Goal: Task Accomplishment & Management: Complete application form

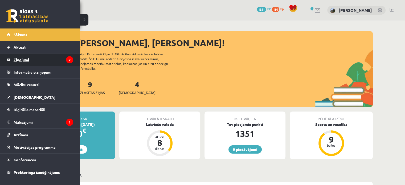
click at [26, 58] on legend "Ziņojumi 9" at bounding box center [44, 60] width 60 height 12
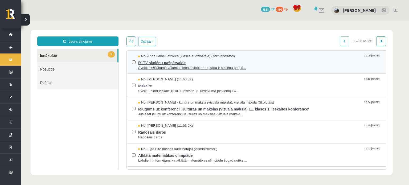
click at [171, 67] on span "Sveiciens!Sākumā vēlamies iepazīstināt ar to, kāda ir skolēnu pašpā..." at bounding box center [259, 67] width 242 height 5
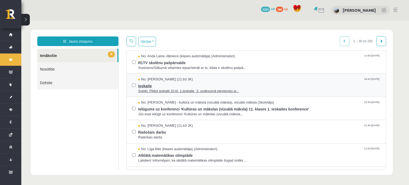
click at [146, 86] on span "Ieskaite" at bounding box center [259, 85] width 242 height 7
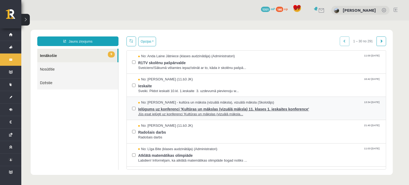
click at [183, 113] on span "Jūs esat ielūgti uz konferenci 'Kultūras un mākslas (vizuālā māksla..." at bounding box center [259, 114] width 242 height 5
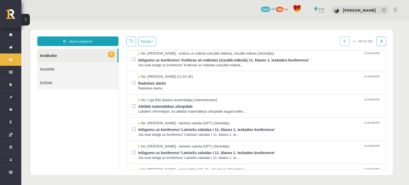
scroll to position [50, 0]
click at [151, 89] on span "Radošais darbs" at bounding box center [259, 87] width 242 height 5
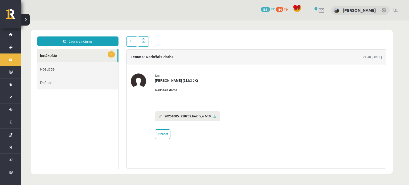
scroll to position [0, 0]
click at [214, 115] on link at bounding box center [214, 116] width 3 height 3
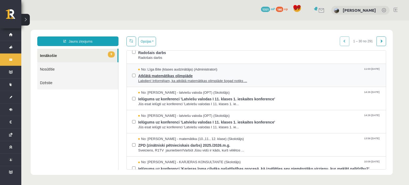
scroll to position [80, 0]
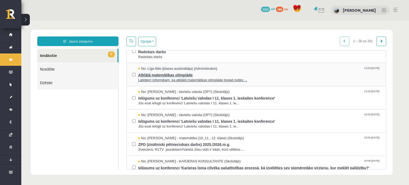
click at [166, 78] on span "Labdien! Informējam, ka atklātā matemātikas olimpiāde šogad notiks ..." at bounding box center [259, 80] width 242 height 5
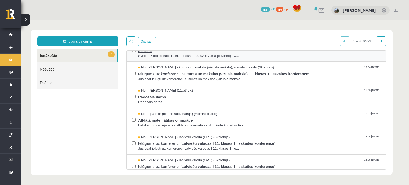
scroll to position [0, 0]
click at [154, 55] on span "Sveiki. Pildot ieskaiti 10.kl. 1.ieskaite 3. uzdevumā pievienoju w..." at bounding box center [259, 56] width 242 height 5
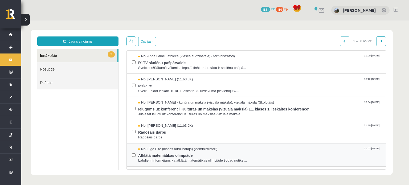
scroll to position [80, 0]
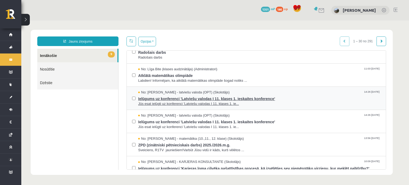
click at [168, 103] on span "Jūs esat ielūgti uz konferenci 'Latviešu valodas I 11. klases 1. ie..." at bounding box center [259, 103] width 242 height 5
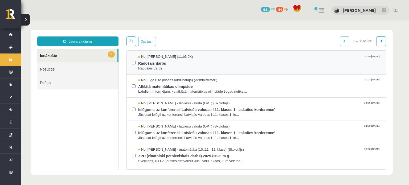
scroll to position [69, 0]
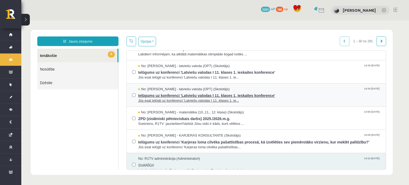
click at [166, 95] on span "Ielūgums uz konferenci 'Latviešu valodas I 11. klases 1. ieskaites konference'" at bounding box center [259, 95] width 242 height 7
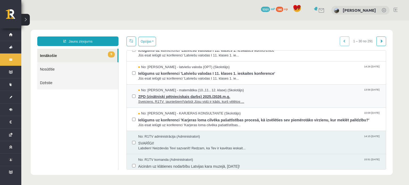
click at [183, 98] on span "ZPD (zinātniski pētnieciskais darbs) 2025./2026.m.g." at bounding box center [259, 96] width 242 height 7
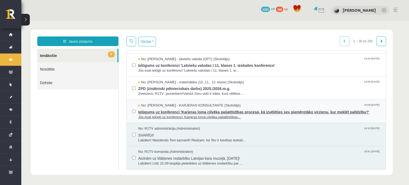
click at [159, 113] on span "Ielūgums uz konferenci 'Karjeras loma cilvēka pašattīstības procesā, kā izvēlēt…" at bounding box center [259, 111] width 242 height 7
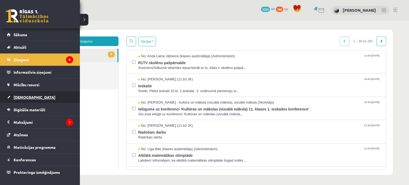
click at [24, 101] on link "[DEMOGRAPHIC_DATA]" at bounding box center [40, 97] width 66 height 12
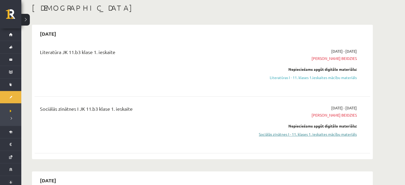
click at [292, 133] on link "Sociālās zinātnes I - 11. klases 1. ieskaites mācību materiāls" at bounding box center [306, 135] width 100 height 6
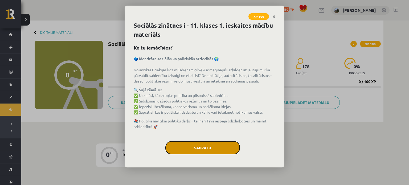
click at [213, 150] on button "Sapratu" at bounding box center [202, 147] width 75 height 13
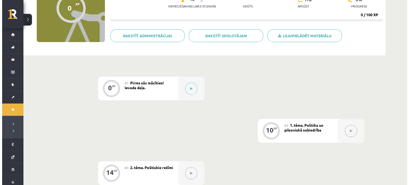
scroll to position [70, 0]
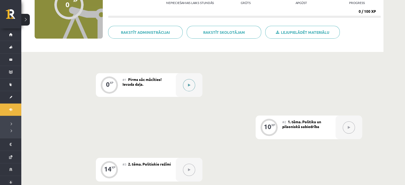
click at [189, 85] on icon at bounding box center [189, 85] width 2 height 3
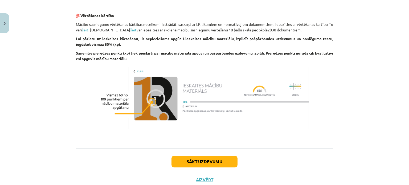
scroll to position [349, 0]
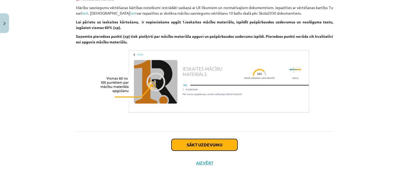
click at [221, 141] on button "Sākt uzdevumu" at bounding box center [204, 145] width 66 height 12
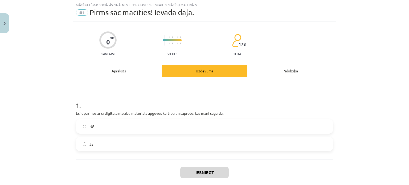
scroll to position [13, 0]
click at [248, 148] on label "Jā" at bounding box center [204, 144] width 256 height 13
click at [201, 168] on button "Iesniegt" at bounding box center [204, 173] width 48 height 12
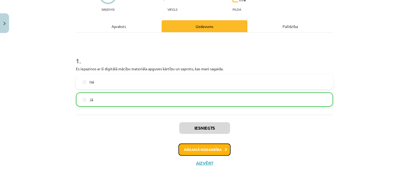
click at [224, 155] on button "Nākamā nodarbība" at bounding box center [204, 150] width 52 height 12
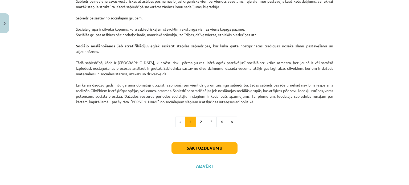
scroll to position [842, 0]
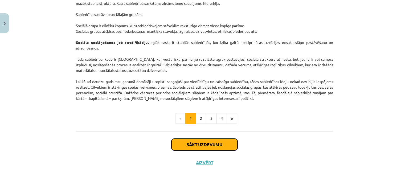
click at [226, 149] on button "Sākt uzdevumu" at bounding box center [204, 145] width 66 height 12
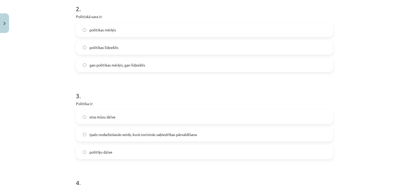
scroll to position [407, 0]
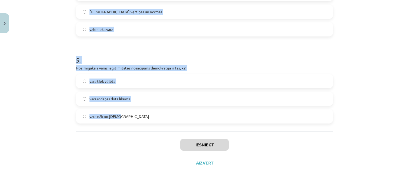
drag, startPoint x: 122, startPoint y: 121, endPoint x: 177, endPoint y: 116, distance: 54.5
copy form "1 . Izpratne par pilsonisko sabiedrību: viduslaikos radās mūsdienās radās Jauna…"
click at [360, 96] on div "Mācību tēma: Sociālās zinātnes i - 11. klases 1. ieskaites mācību materiāls #2 …" at bounding box center [204, 92] width 409 height 185
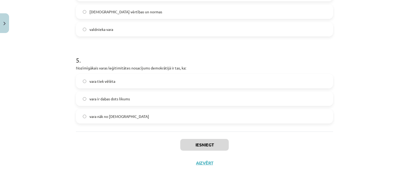
click at [183, 83] on label "vara tiek vēlēta" at bounding box center [204, 81] width 256 height 13
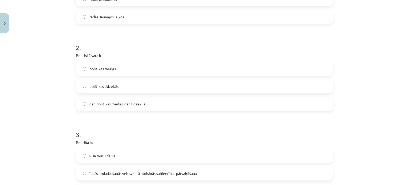
scroll to position [160, 0]
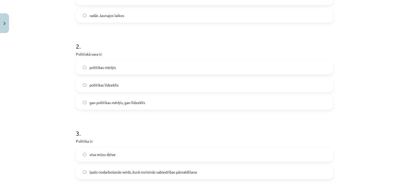
click at [177, 100] on label "gan politikas mērķis, gan līdzeklis" at bounding box center [204, 102] width 256 height 13
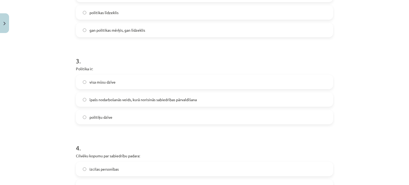
scroll to position [232, 0]
click at [228, 98] on label "īpašs nodarbošanās veids, kurā norisinās sabiedrības pārvaldīšana" at bounding box center [204, 99] width 256 height 13
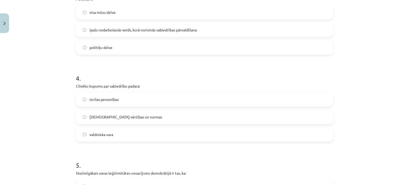
scroll to position [302, 0]
click at [272, 116] on label "kopīgās vērtības un normas" at bounding box center [204, 116] width 256 height 13
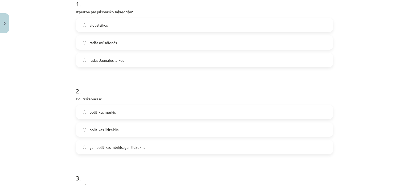
scroll to position [0, 0]
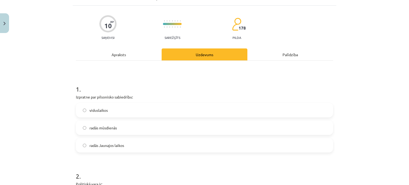
click at [123, 149] on label "radās Jaunajos laikos" at bounding box center [204, 145] width 256 height 13
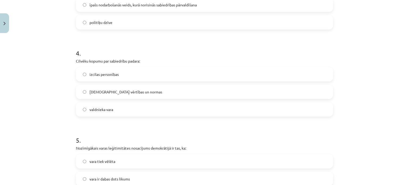
scroll to position [407, 0]
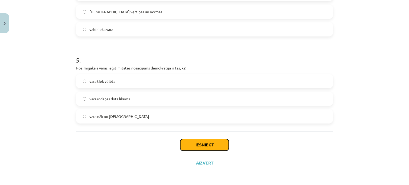
click at [211, 141] on button "Iesniegt" at bounding box center [204, 145] width 48 height 12
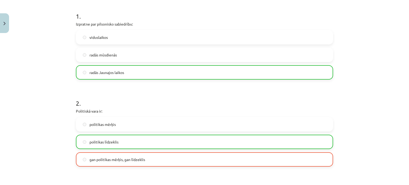
scroll to position [0, 0]
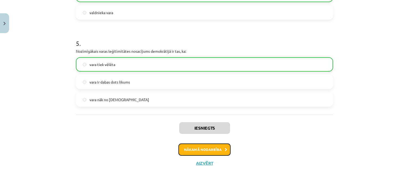
click at [196, 150] on button "Nākamā nodarbība" at bounding box center [204, 150] width 52 height 12
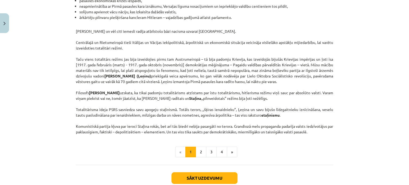
scroll to position [1382, 0]
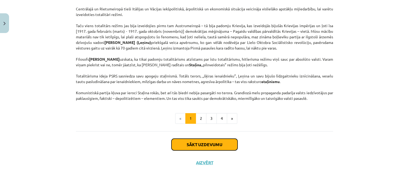
click at [197, 145] on button "Sākt uzdevumu" at bounding box center [204, 145] width 66 height 12
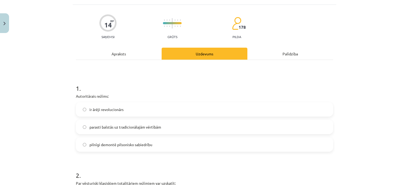
scroll to position [31, 0]
click at [152, 126] on span "parasti balstās uz tradicionālajām vērtībām" at bounding box center [125, 127] width 72 height 6
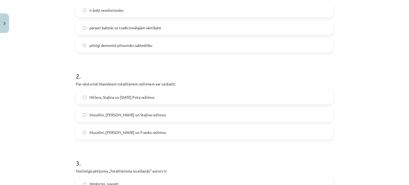
scroll to position [130, 0]
click at [129, 116] on span "Musolīni, Hitlera un Staļina režīmus" at bounding box center [127, 115] width 76 height 6
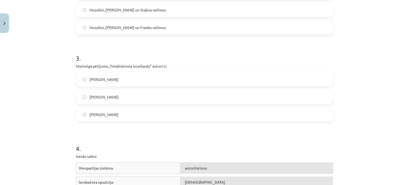
scroll to position [235, 0]
click at [149, 75] on label "Hanna Ārendte" at bounding box center [204, 78] width 256 height 13
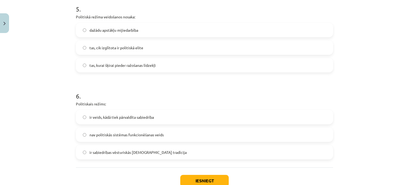
scroll to position [492, 0]
click at [118, 31] on span "dažādu apstākļu mijiedarbība" at bounding box center [113, 30] width 49 height 6
click at [141, 117] on span "ir veids, kādā tiek pārvaldīta sabiedrība" at bounding box center [121, 117] width 64 height 6
click at [220, 179] on button "Iesniegt" at bounding box center [204, 181] width 48 height 12
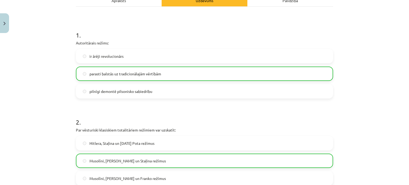
scroll to position [0, 0]
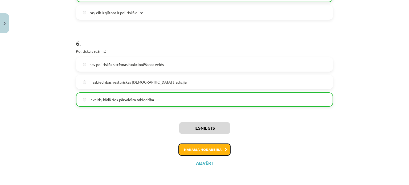
click at [216, 148] on button "Nākamā nodarbība" at bounding box center [204, 150] width 52 height 12
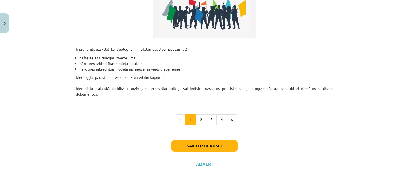
scroll to position [157, 0]
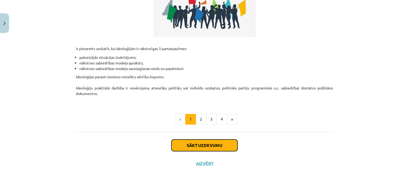
click at [195, 142] on button "Sākt uzdevumu" at bounding box center [204, 146] width 66 height 12
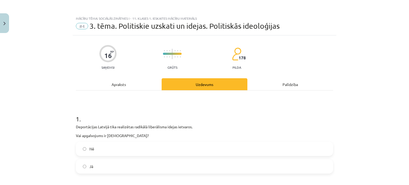
scroll to position [84, 0]
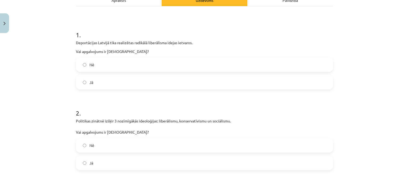
click at [143, 62] on label "Nē" at bounding box center [204, 64] width 256 height 13
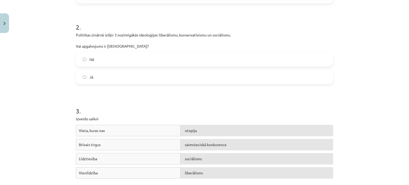
scroll to position [170, 0]
click at [124, 79] on label "Jā" at bounding box center [204, 76] width 256 height 13
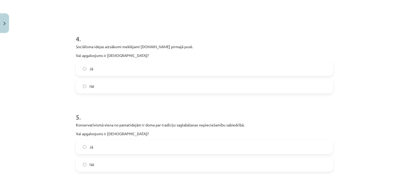
scroll to position [363, 0]
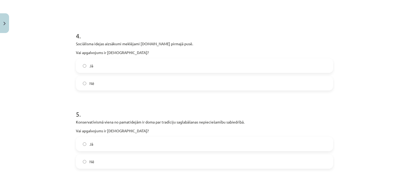
click at [145, 63] on label "Jā" at bounding box center [204, 65] width 256 height 13
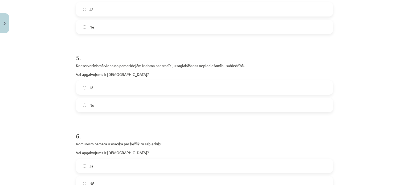
click at [136, 88] on label "Jā" at bounding box center [204, 87] width 256 height 13
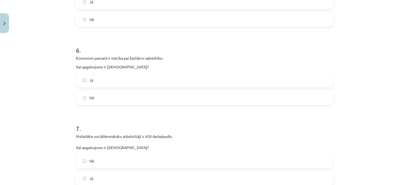
click at [121, 80] on label "Jā" at bounding box center [204, 79] width 256 height 13
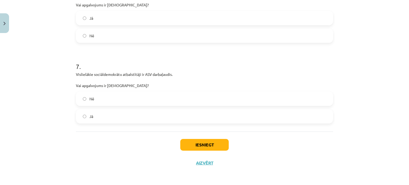
click at [118, 94] on label "Nē" at bounding box center [204, 98] width 256 height 13
click at [210, 145] on button "Iesniegt" at bounding box center [204, 145] width 48 height 12
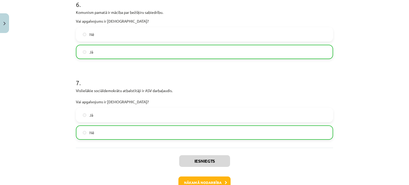
scroll to position [584, 0]
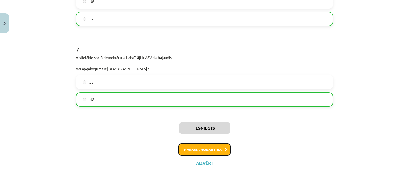
click at [213, 151] on button "Nākamā nodarbība" at bounding box center [204, 150] width 52 height 12
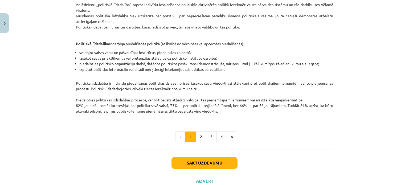
scroll to position [125, 0]
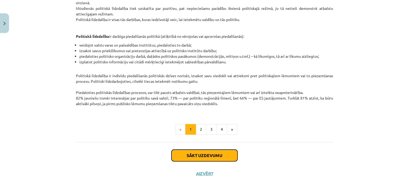
click at [225, 154] on button "Sākt uzdevumu" at bounding box center [204, 156] width 66 height 12
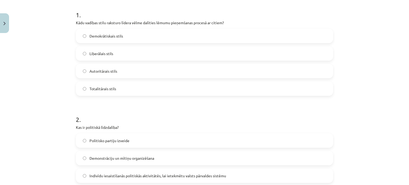
scroll to position [104, 0]
click at [148, 33] on label "Demokrātiskais stils" at bounding box center [204, 35] width 256 height 13
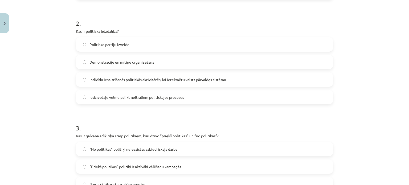
scroll to position [206, 0]
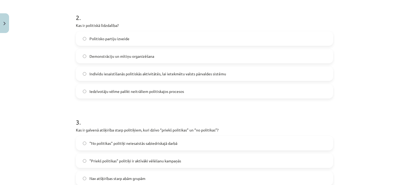
click at [160, 73] on span "Indivīdu iesaistīšanās politiskās aktivitātēs, lai ietekmētu valsts pārvaldes s…" at bounding box center [157, 74] width 137 height 6
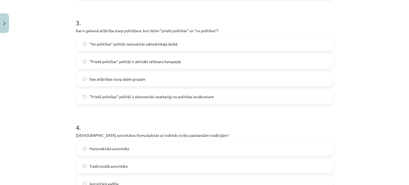
scroll to position [308, 0]
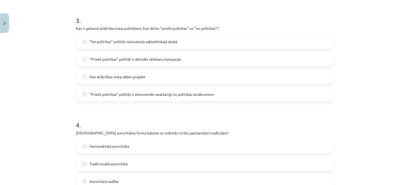
click at [161, 55] on label ""Priekš politikas" politiķi ir aktīvāki vēlēšanu kampaņās" at bounding box center [204, 58] width 256 height 13
click at [213, 96] on label ""Priekš politikas" politiķi ir ekonomiski neatkarīgi no politikas ienākumiem" at bounding box center [204, 94] width 256 height 13
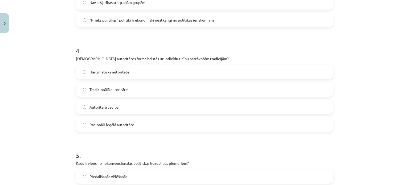
scroll to position [392, 0]
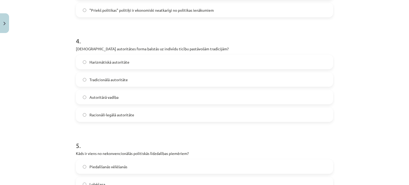
click at [171, 78] on label "Tradicionālā autoritāte" at bounding box center [204, 79] width 256 height 13
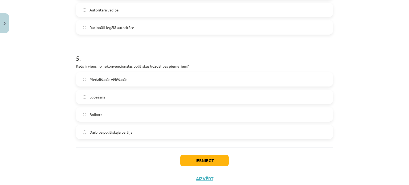
scroll to position [480, 0]
click at [155, 119] on label "Boikots" at bounding box center [204, 113] width 256 height 13
click at [217, 154] on button "Iesniegt" at bounding box center [204, 160] width 48 height 12
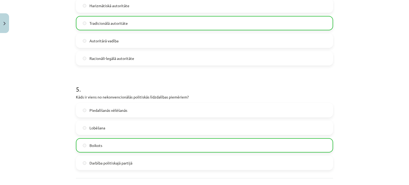
scroll to position [512, 0]
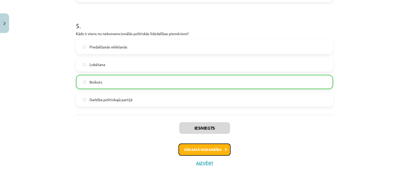
click at [210, 151] on button "Nākamā nodarbība" at bounding box center [204, 150] width 52 height 12
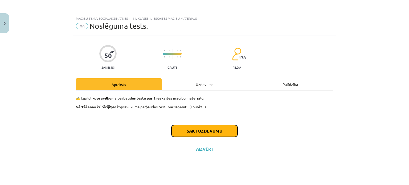
click at [215, 133] on button "Sākt uzdevumu" at bounding box center [204, 131] width 66 height 12
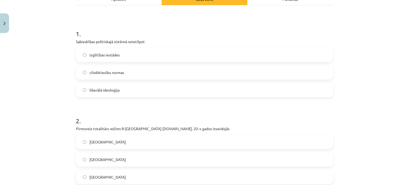
scroll to position [86, 0]
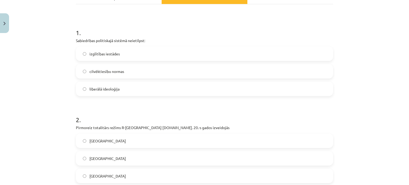
click at [171, 53] on label "izglītības iestādes" at bounding box center [204, 53] width 256 height 13
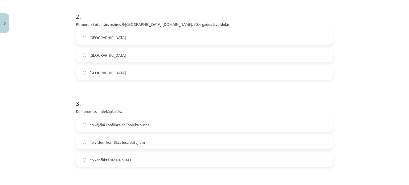
click at [153, 40] on label "Itālijā" at bounding box center [204, 37] width 256 height 13
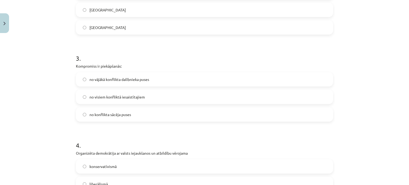
scroll to position [264, 0]
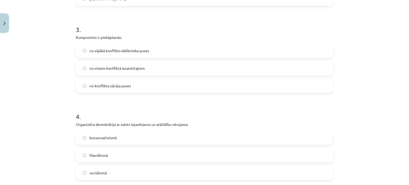
click at [162, 70] on label "no visiem konfliktā iesaistītajiem" at bounding box center [204, 68] width 256 height 13
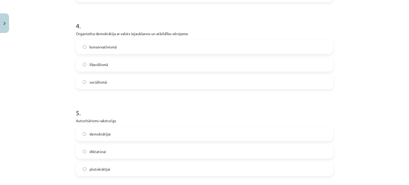
scroll to position [356, 0]
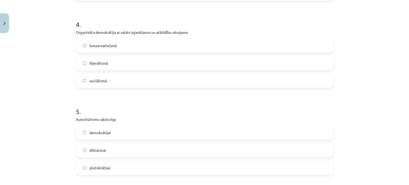
click at [155, 83] on label "sociālismā" at bounding box center [204, 80] width 256 height 13
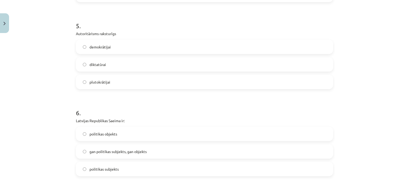
scroll to position [442, 0]
click at [136, 60] on label "diktatūrai" at bounding box center [204, 64] width 256 height 13
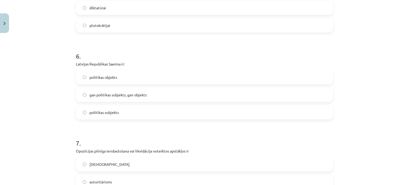
scroll to position [511, 0]
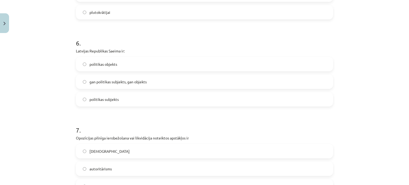
click at [113, 68] on label "politikas objekts" at bounding box center [204, 64] width 256 height 13
click at [122, 100] on label "politikas subjekts" at bounding box center [204, 99] width 256 height 13
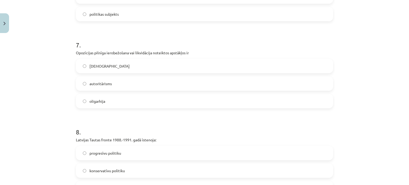
scroll to position [599, 0]
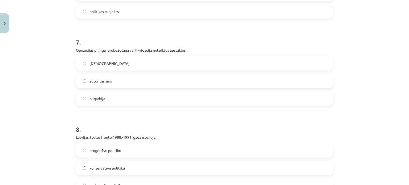
click at [130, 62] on label "totalitārisms" at bounding box center [204, 63] width 256 height 13
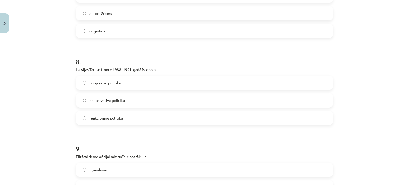
scroll to position [667, 0]
click at [136, 88] on label "progresīvu politiku" at bounding box center [204, 82] width 256 height 13
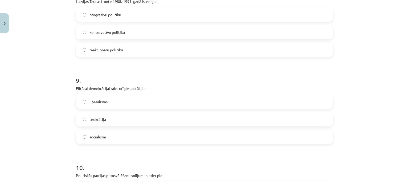
scroll to position [735, 0]
click at [140, 101] on label "liberālisms" at bounding box center [204, 101] width 256 height 13
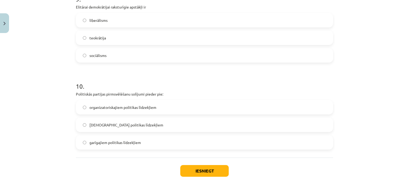
scroll to position [816, 0]
click at [151, 122] on label "lietiskajiem politikas līdzekļiem" at bounding box center [204, 124] width 256 height 13
click at [223, 174] on button "Iesniegt" at bounding box center [204, 171] width 48 height 12
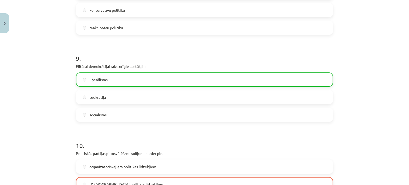
scroll to position [859, 0]
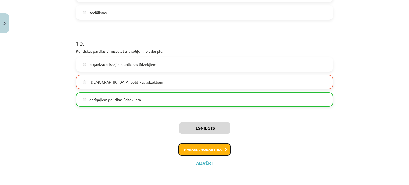
click at [215, 148] on button "Nākamā nodarbība" at bounding box center [204, 150] width 52 height 12
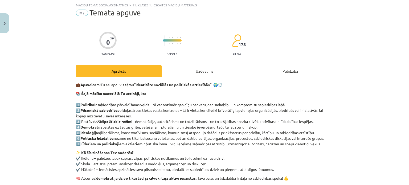
scroll to position [88, 0]
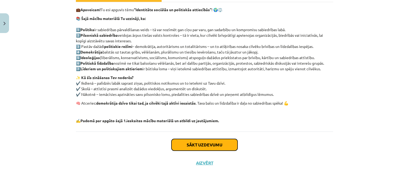
click at [232, 142] on button "Sākt uzdevumu" at bounding box center [204, 145] width 66 height 12
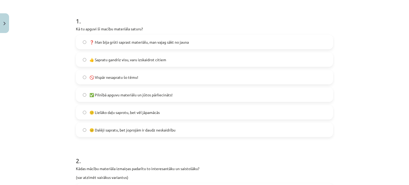
scroll to position [110, 0]
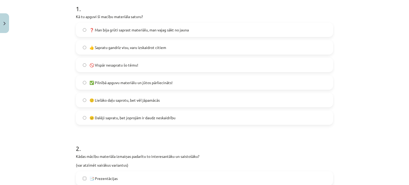
click at [196, 79] on label "✅ Pilnībā apguvu materiālu un jūtos pārliecināts!" at bounding box center [204, 82] width 256 height 13
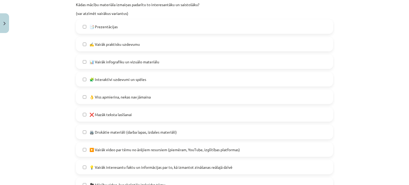
scroll to position [262, 0]
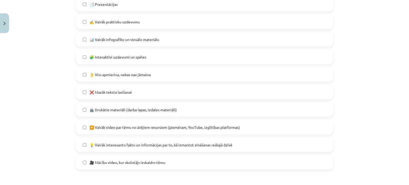
click at [198, 75] on label "👌 Viss apmierina, nekas nav jāmaina" at bounding box center [204, 74] width 256 height 13
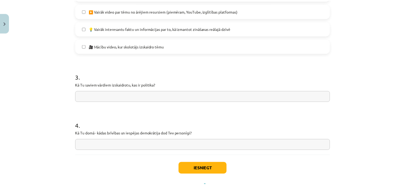
scroll to position [424, 0]
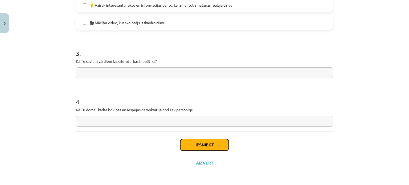
click at [222, 145] on button "Iesniegt" at bounding box center [204, 145] width 48 height 12
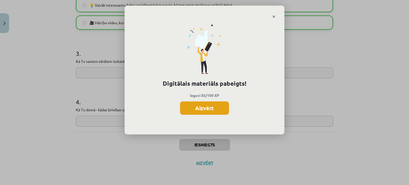
click at [210, 104] on button "Aizvērt" at bounding box center [204, 107] width 49 height 13
